Goal: Information Seeking & Learning: Learn about a topic

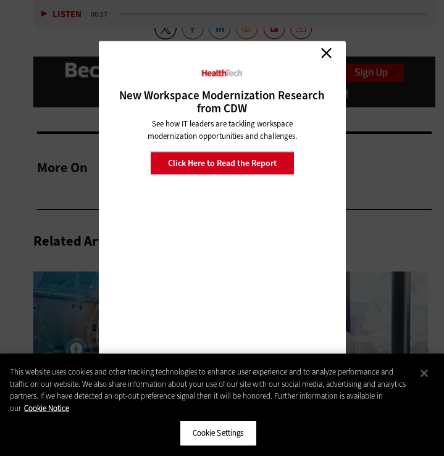
scroll to position [2012, 0]
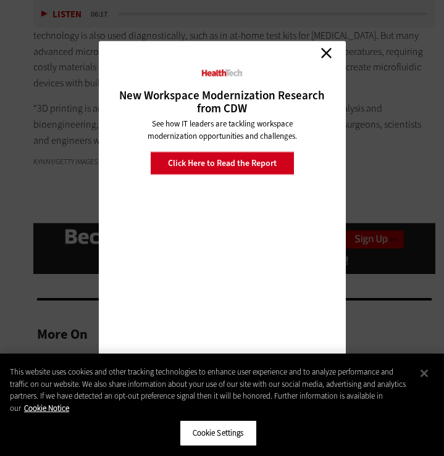
click at [325, 55] on link "Close" at bounding box center [326, 53] width 19 height 19
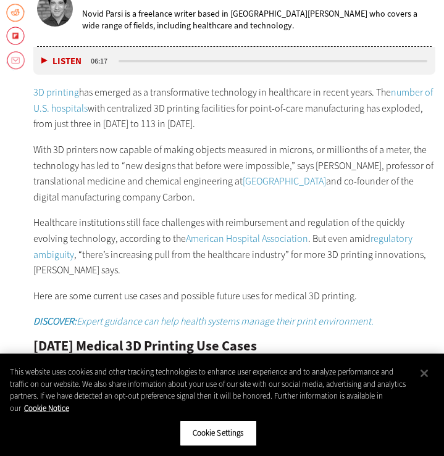
scroll to position [612, 0]
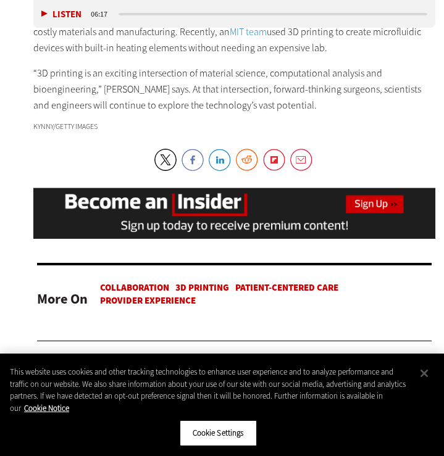
scroll to position [2063, 0]
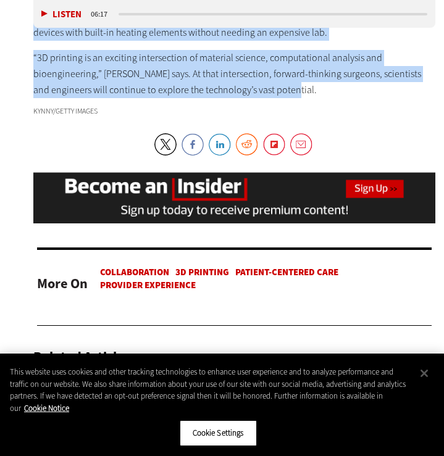
click at [299, 79] on p "“3D printing is an exciting intersection of material science, computational ana…" at bounding box center [234, 74] width 402 height 48
copy div "4L ipsumdol sit ametcon ad e seddoeiusmodte incididunt ut laboreetdo ma aliqua …"
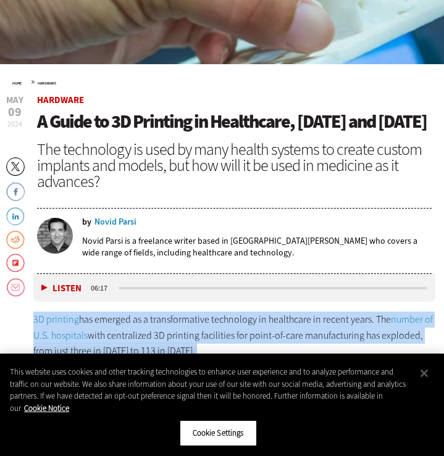
scroll to position [451, 0]
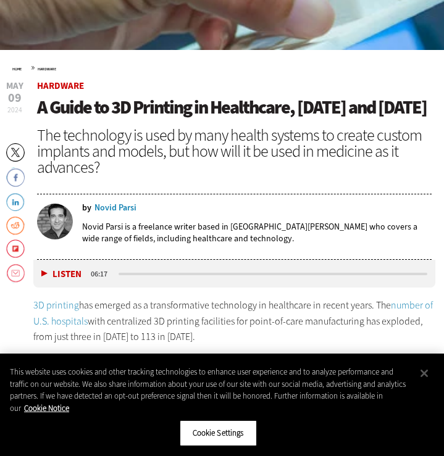
click at [146, 222] on div "by Novid Parsi Novid Parsi is a freelance writer based in [GEOGRAPHIC_DATA][PER…" at bounding box center [234, 227] width 394 height 63
drag, startPoint x: 135, startPoint y: 223, endPoint x: 96, endPoint y: 225, distance: 38.9
click at [96, 212] on div "Novid Parsi" at bounding box center [115, 208] width 42 height 9
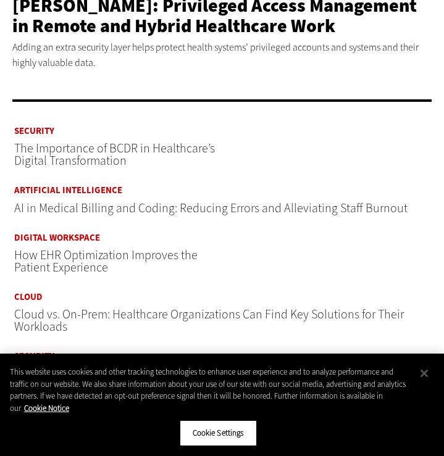
scroll to position [414, 0]
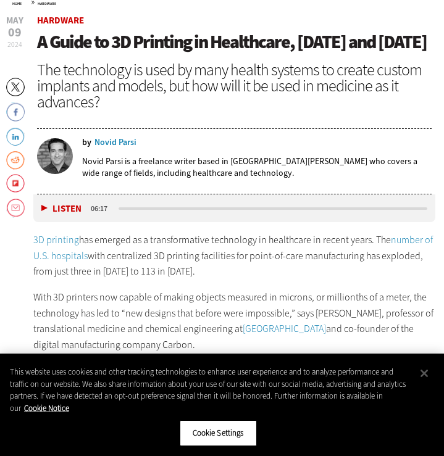
scroll to position [517, 0]
